Goal: Information Seeking & Learning: Learn about a topic

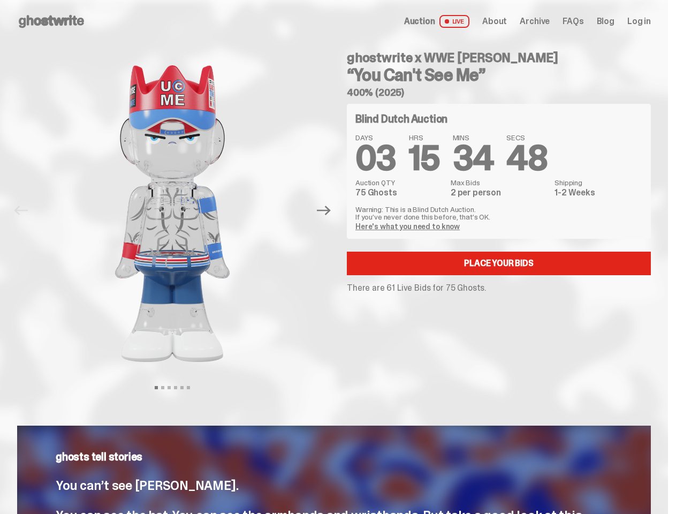
click at [338, 257] on div "ghostwrite x WWE John Cena “You Can't See Me” 400% (2025) Blind Dutch Auction D…" at bounding box center [492, 211] width 317 height 336
click at [179, 210] on img at bounding box center [172, 214] width 273 height 342
click at [328, 210] on icon "Next" at bounding box center [324, 211] width 14 height 10
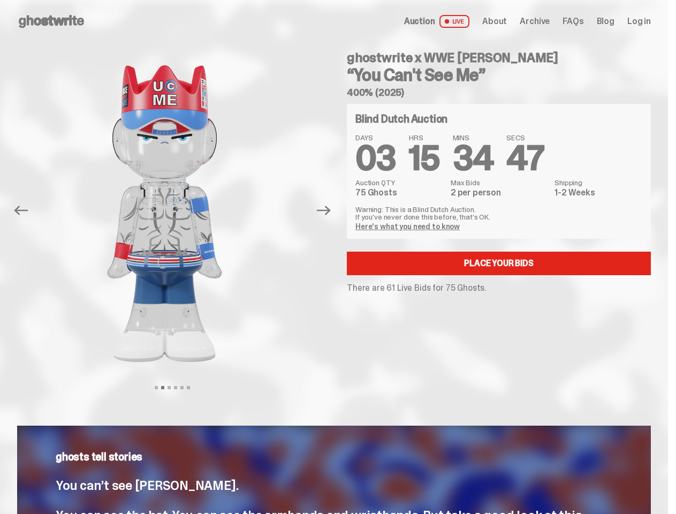
click at [0, 55] on div "ghostwrite x WWE John Cena “You Can't See Me” 400% (2025) Previous Next View sl…" at bounding box center [334, 221] width 668 height 357
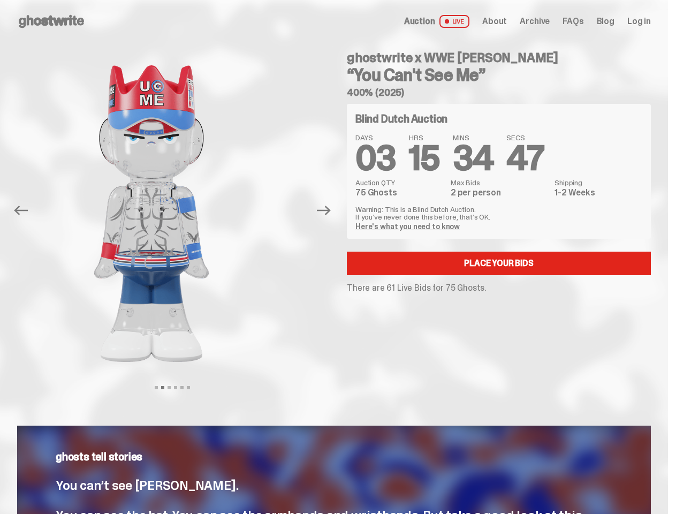
click at [409, 227] on link "Here's what you need to know" at bounding box center [408, 227] width 104 height 10
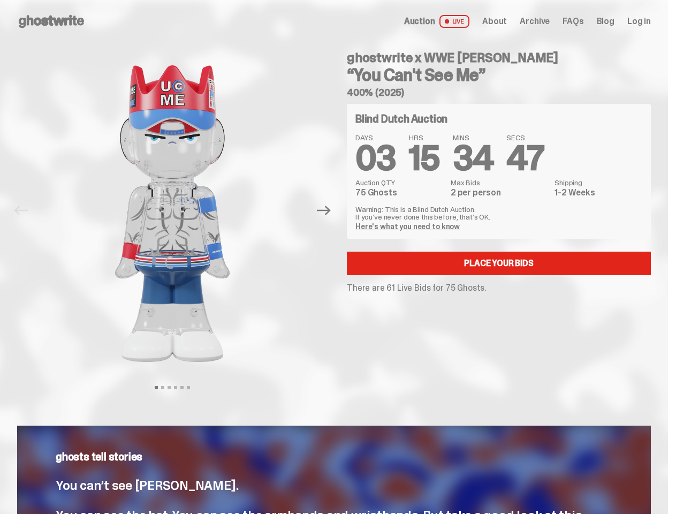
click at [338, 257] on div "ghostwrite x WWE [PERSON_NAME] “You Can't See Me” 400% (2025) Blind Dutch Aucti…" at bounding box center [492, 211] width 317 height 336
click at [179, 210] on img at bounding box center [172, 214] width 273 height 342
click at [328, 210] on icon "Next" at bounding box center [324, 211] width 14 height 10
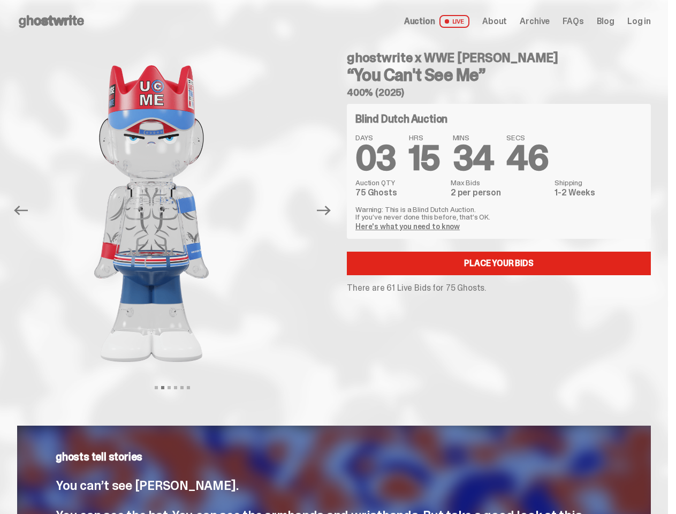
click at [0, 55] on div "ghostwrite x WWE [PERSON_NAME] “You Can't See Me” 400% (2025) Previous Next Vie…" at bounding box center [334, 221] width 668 height 357
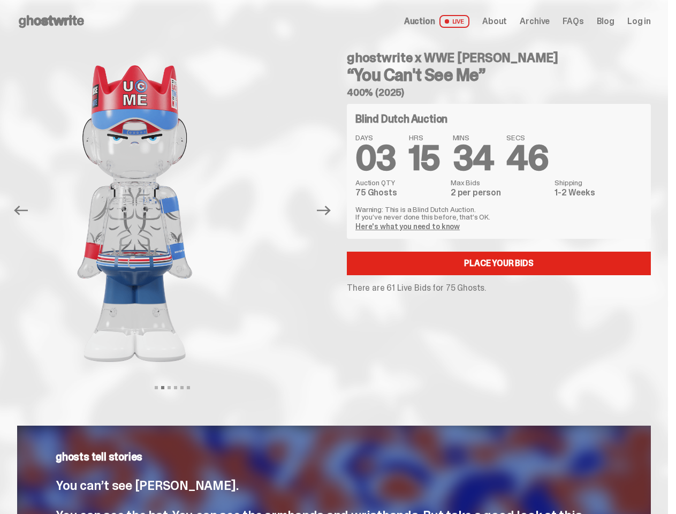
click at [409, 227] on link "Here's what you need to know" at bounding box center [408, 227] width 104 height 10
